Goal: Information Seeking & Learning: Understand process/instructions

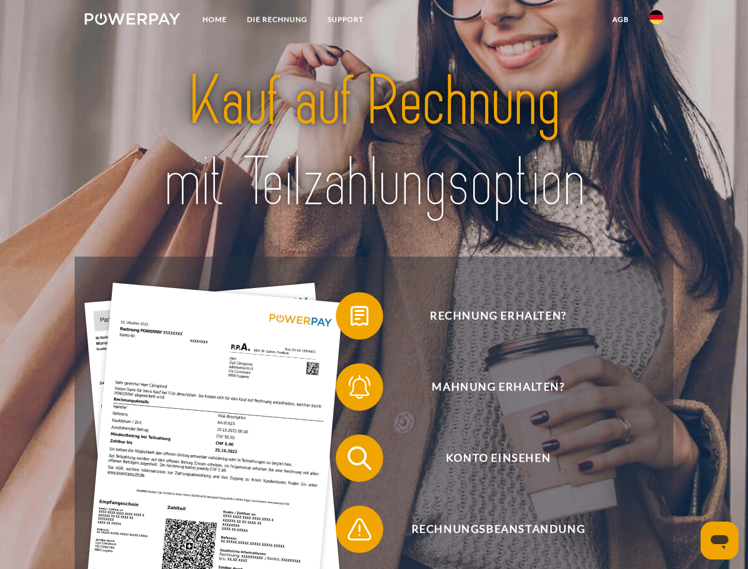
click at [132, 21] on img at bounding box center [132, 19] width 95 height 12
click at [656, 21] on img at bounding box center [656, 17] width 14 height 14
click at [620, 20] on link "agb" at bounding box center [620, 19] width 37 height 21
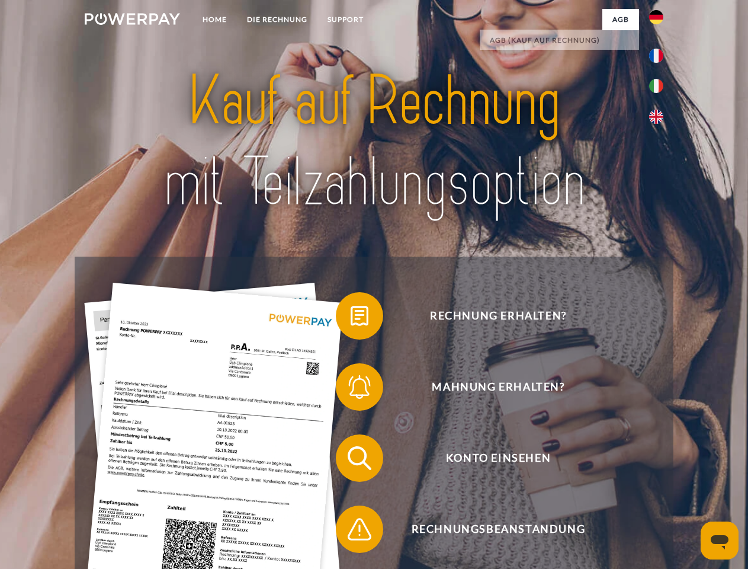
click at [351, 318] on span at bounding box center [341, 315] width 59 height 59
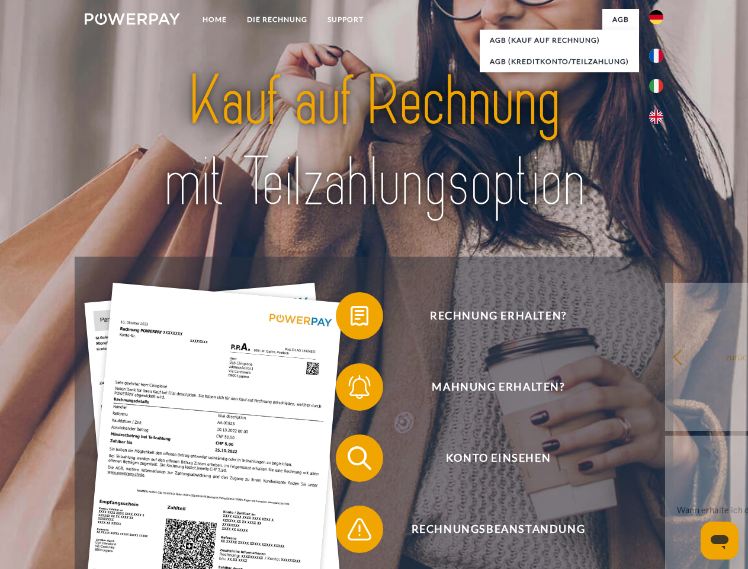
click at [351, 389] on span at bounding box center [341, 386] width 59 height 59
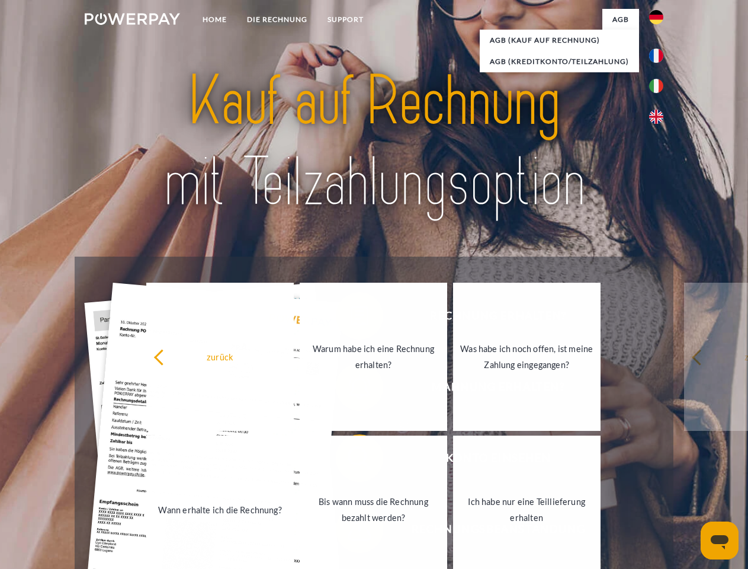
click at [351, 460] on link "Bis wann muss die Rechnung bezahlt werden?" at bounding box center [374, 509] width 148 height 148
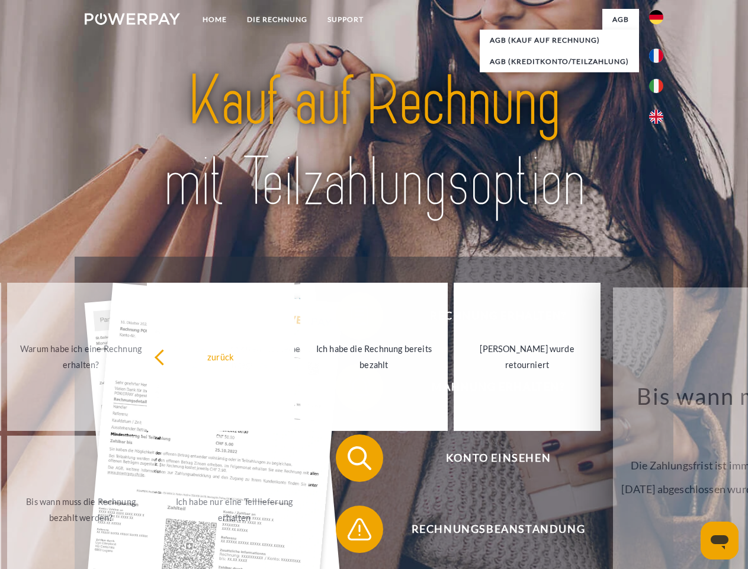
click at [351, 531] on span at bounding box center [341, 528] width 59 height 59
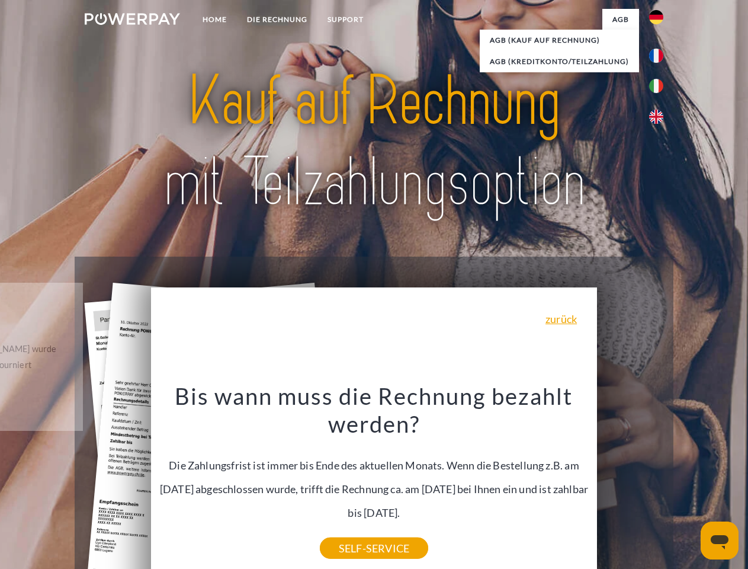
click at [720, 540] on icon "Messaging-Fenster öffnen" at bounding box center [720, 542] width 18 height 14
